Goal: Transaction & Acquisition: Book appointment/travel/reservation

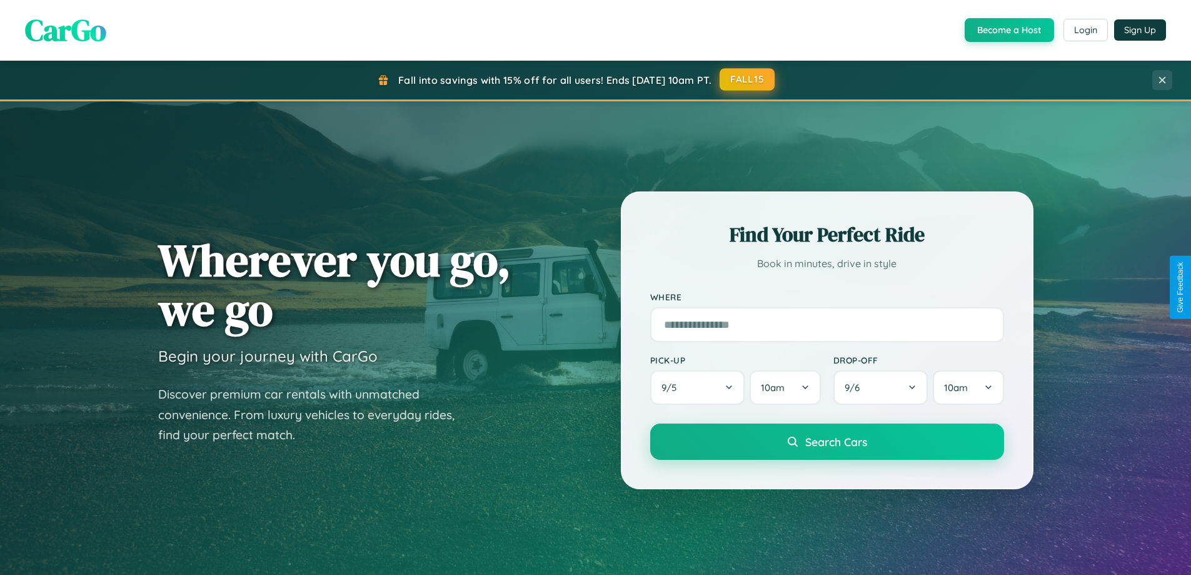
click at [748, 79] on button "FALL15" at bounding box center [747, 79] width 55 height 23
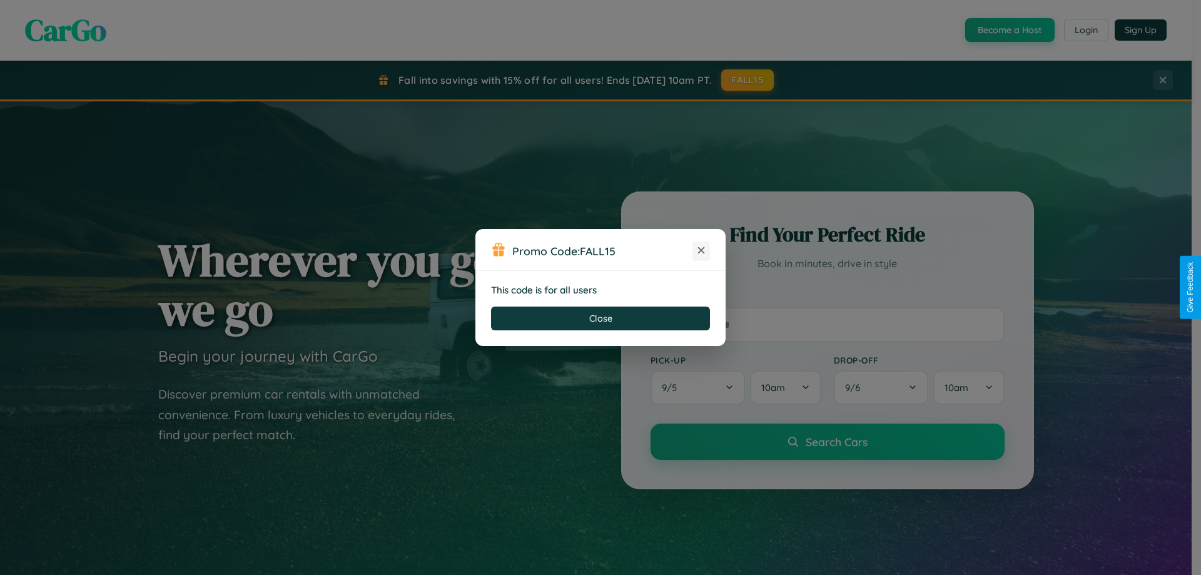
click at [701, 251] on icon at bounding box center [701, 250] width 13 height 13
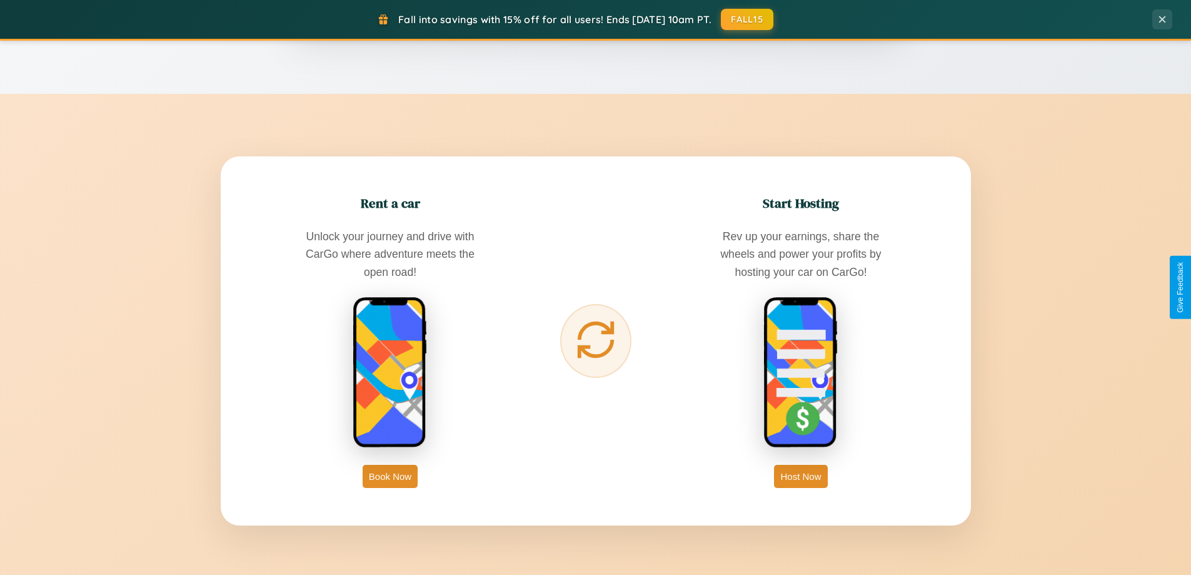
scroll to position [2009, 0]
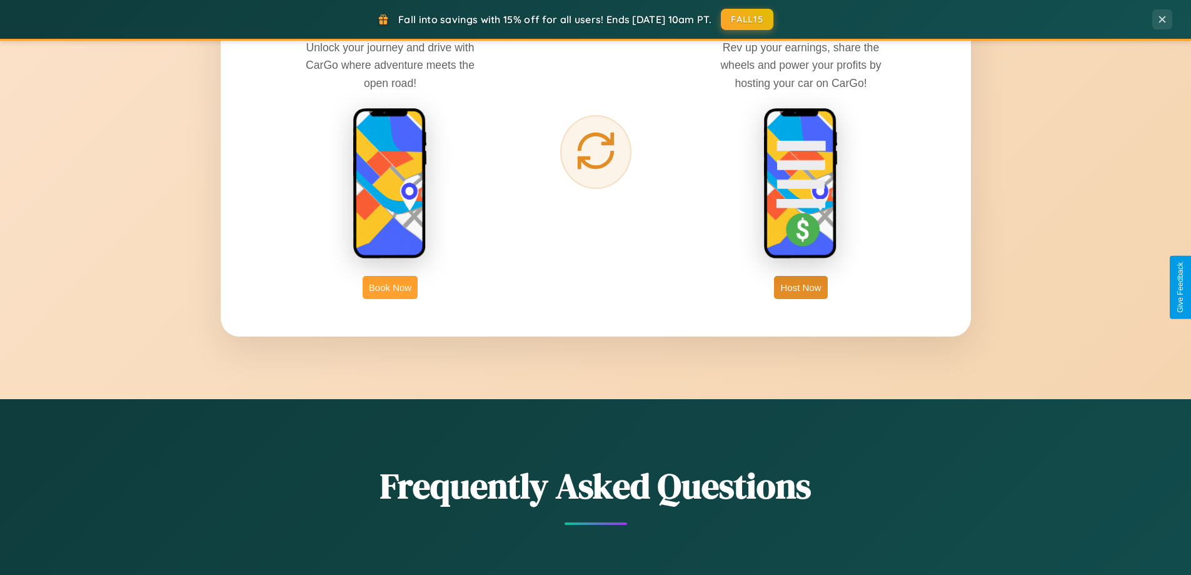
click at [390, 287] on button "Book Now" at bounding box center [390, 287] width 55 height 23
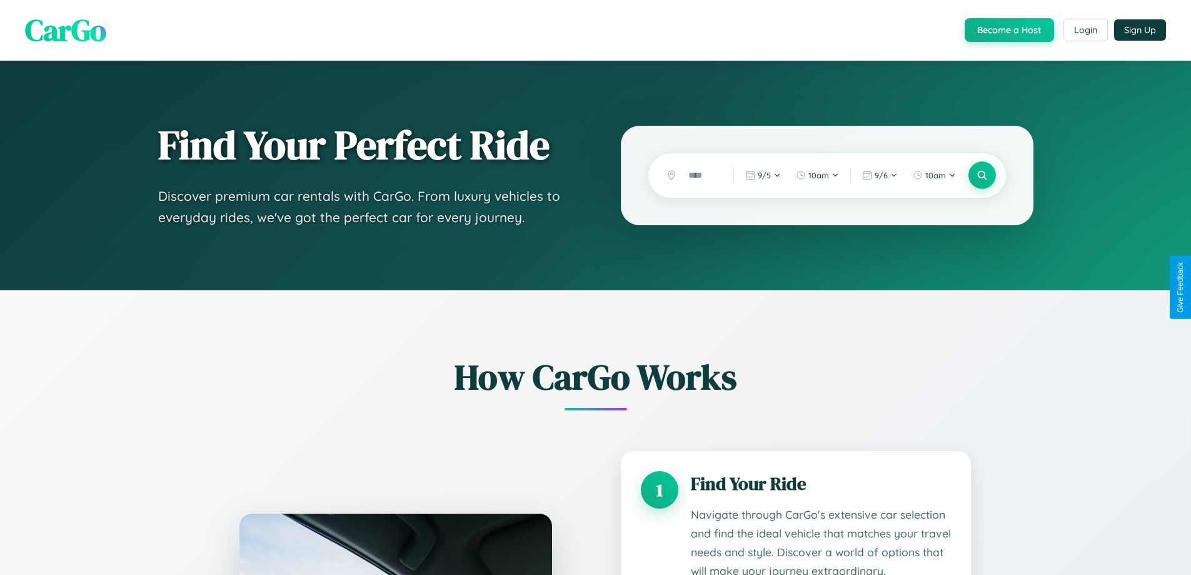
scroll to position [1824, 0]
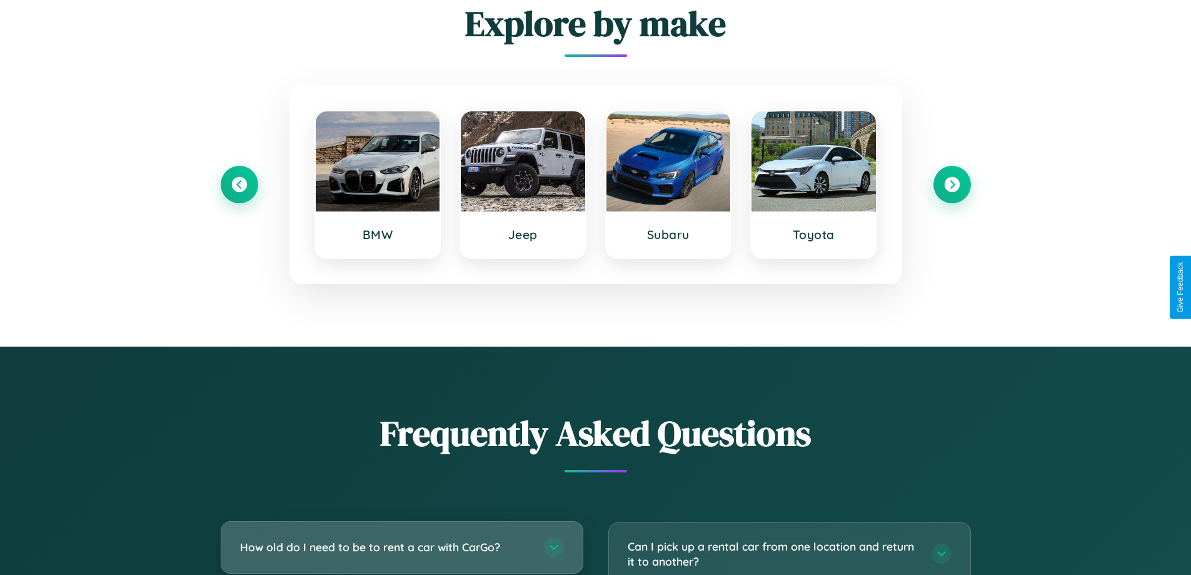
click at [402, 547] on h3 "How old do I need to be to rent a car with CarGo?" at bounding box center [385, 547] width 291 height 16
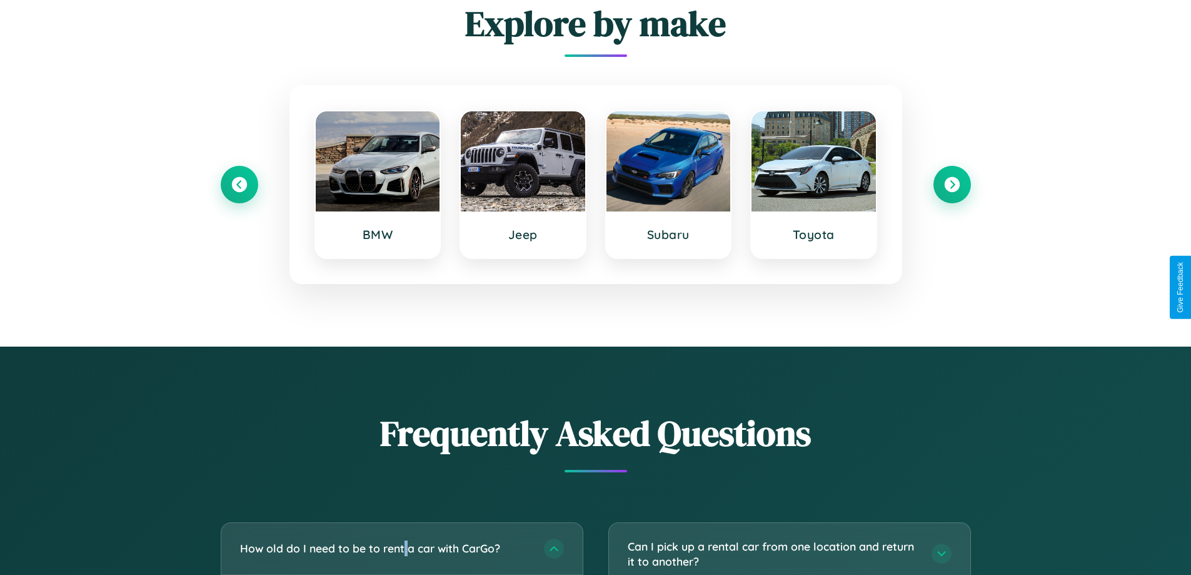
scroll to position [0, 0]
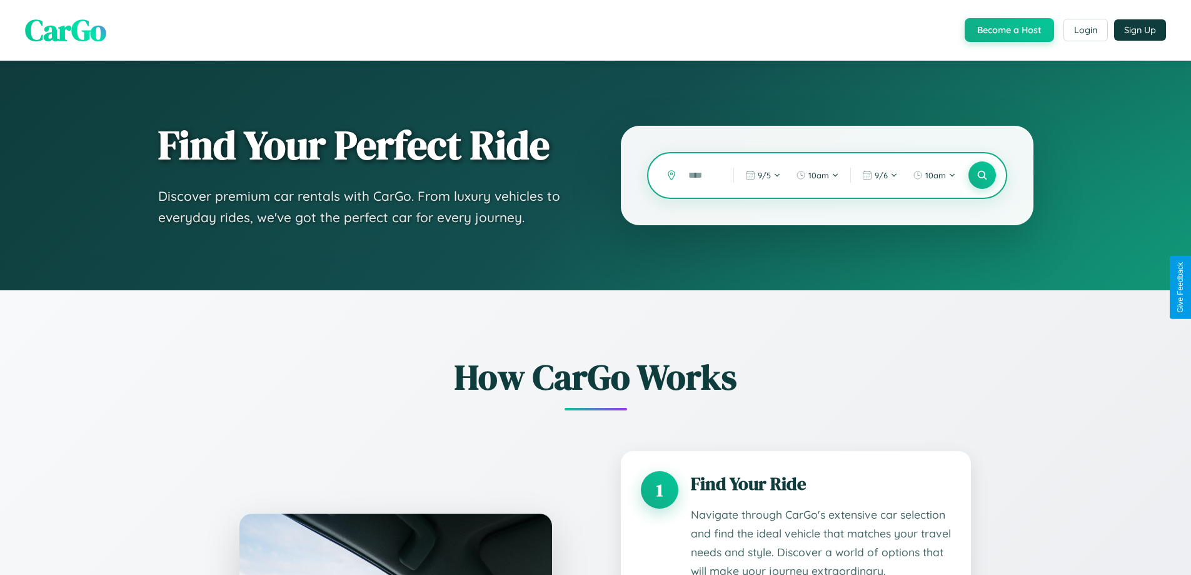
click at [702, 175] on input "text" at bounding box center [701, 175] width 39 height 22
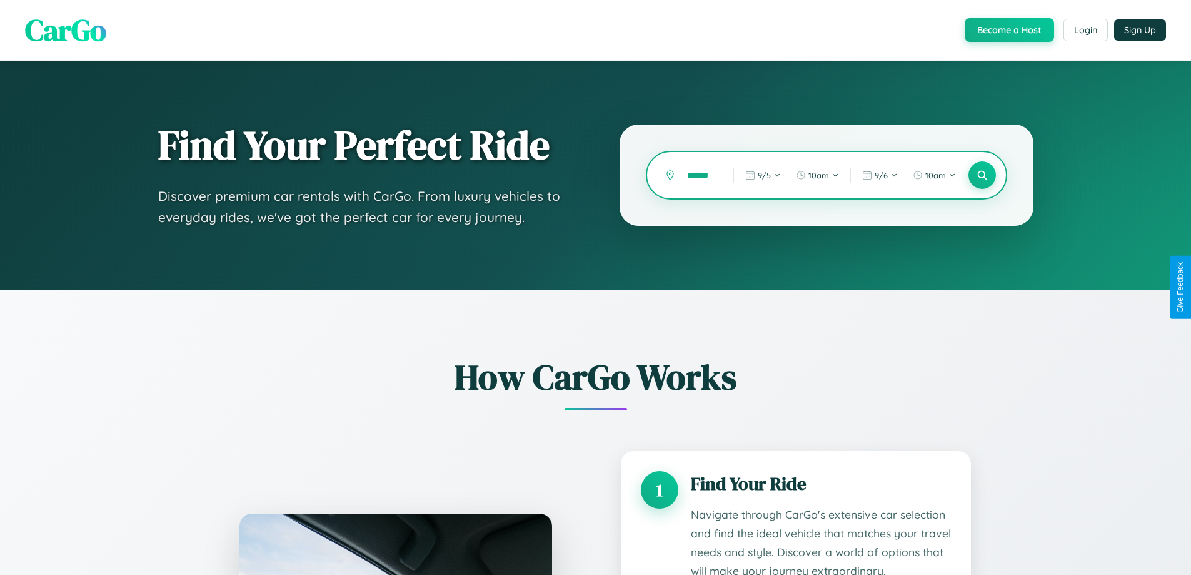
type input "******"
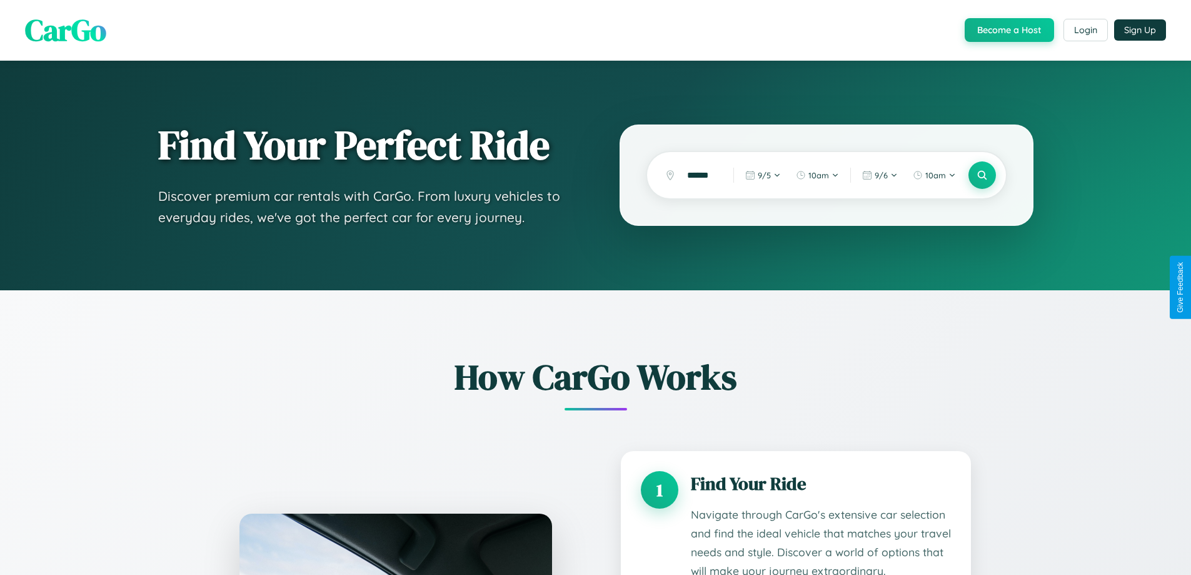
scroll to position [0, 0]
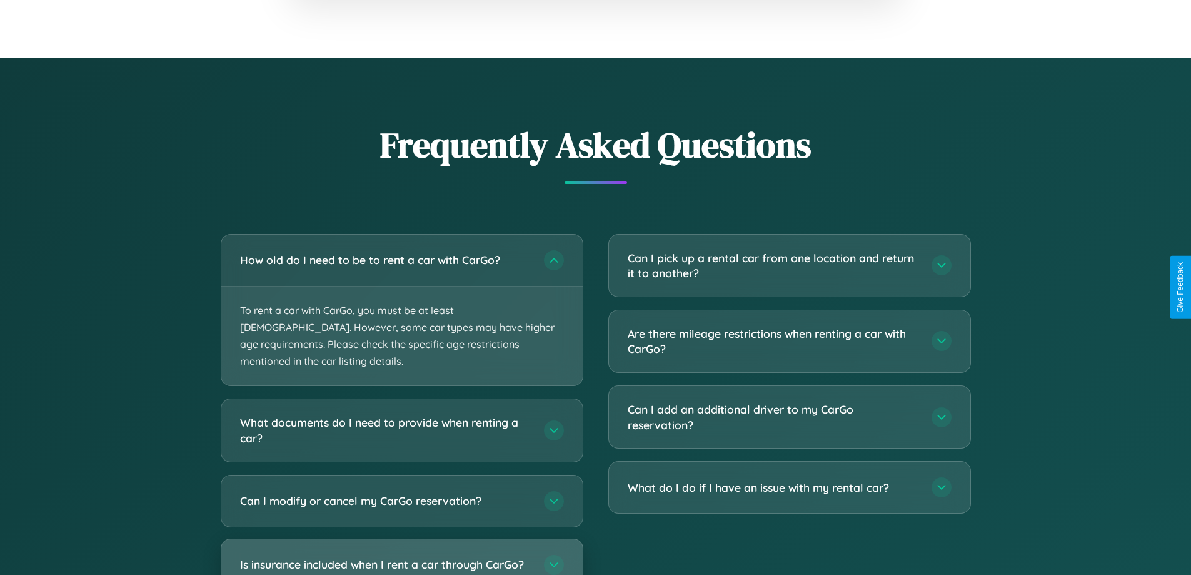
click at [402, 557] on h3 "Is insurance included when I rent a car through CarGo?" at bounding box center [385, 565] width 291 height 16
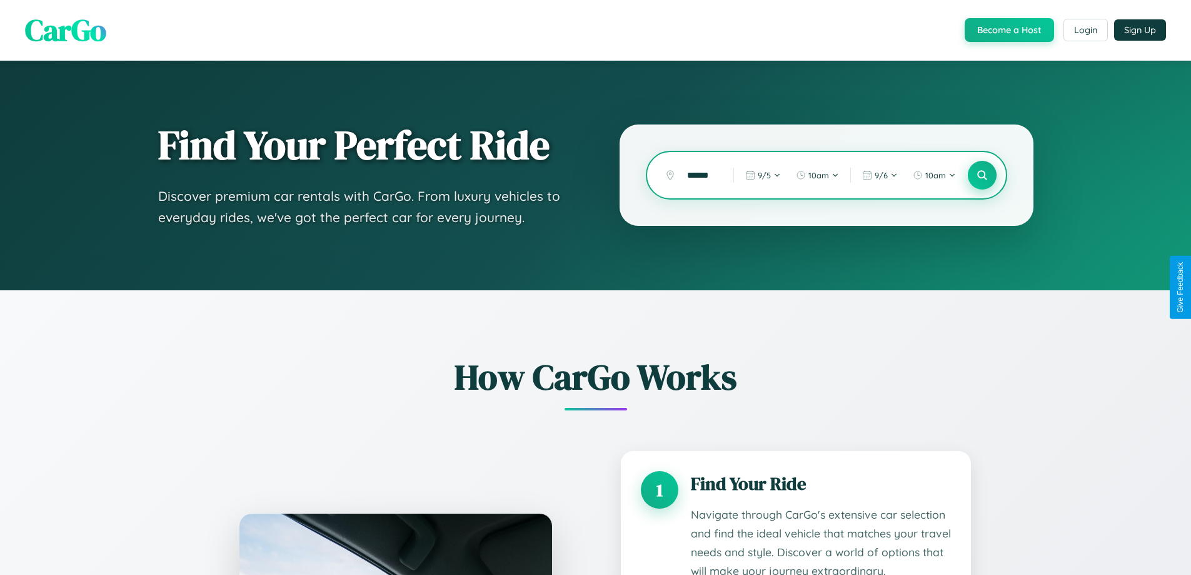
click at [982, 175] on icon at bounding box center [982, 175] width 12 height 12
